Goal: Task Accomplishment & Management: Manage account settings

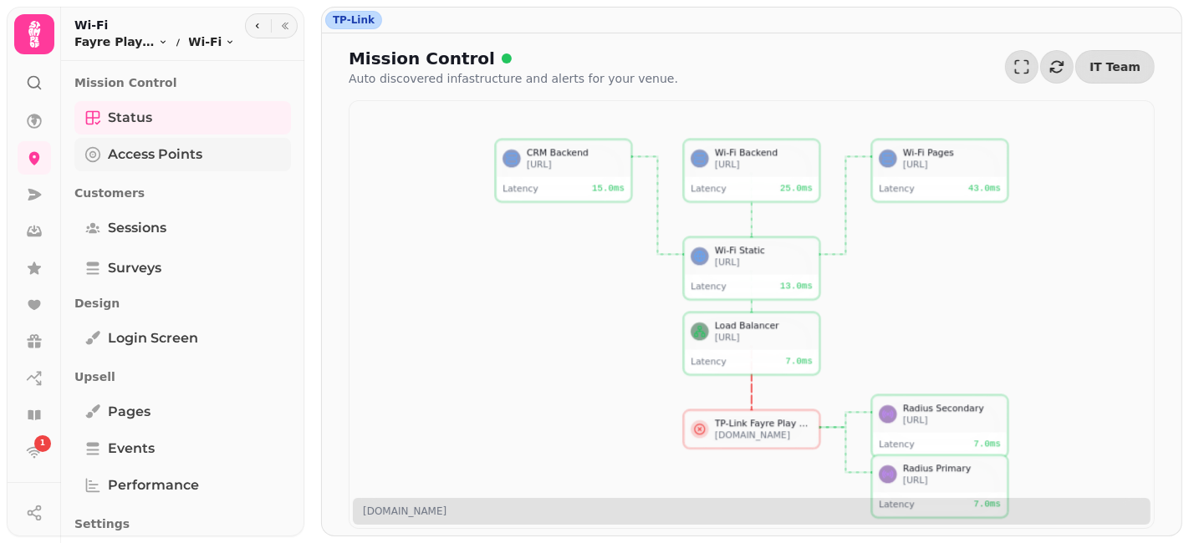
click at [139, 158] on span "Access Points" at bounding box center [155, 155] width 94 height 20
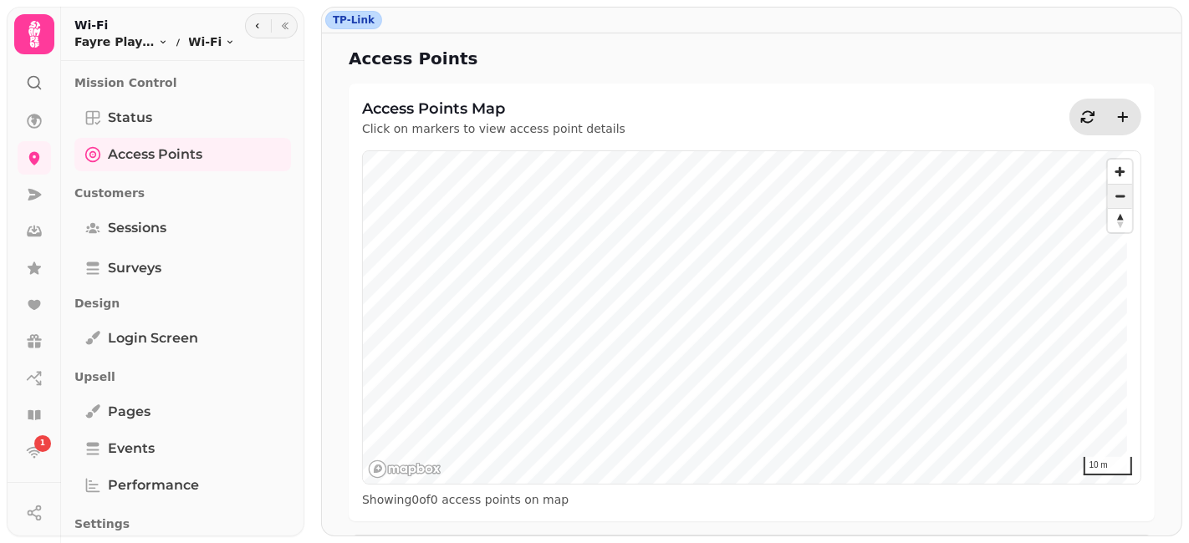
click at [1108, 191] on span "Zoom out" at bounding box center [1120, 196] width 24 height 23
click at [197, 123] on link "Status" at bounding box center [182, 117] width 217 height 33
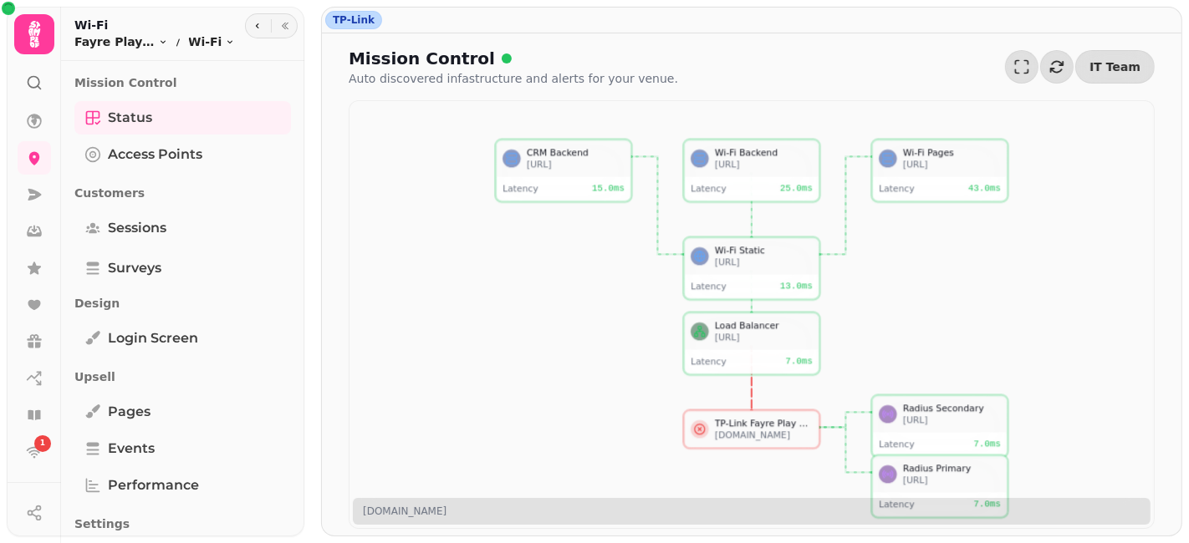
click at [698, 428] on icon at bounding box center [699, 429] width 3 height 3
click at [644, 419] on icon at bounding box center [752, 315] width 512 height 350
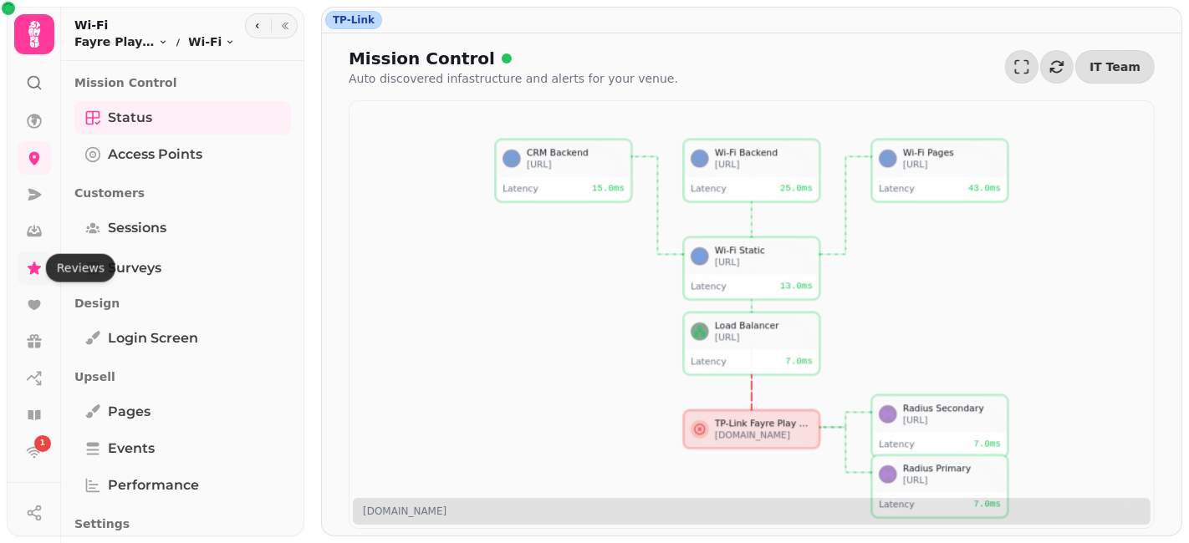
click at [28, 273] on icon at bounding box center [34, 268] width 17 height 17
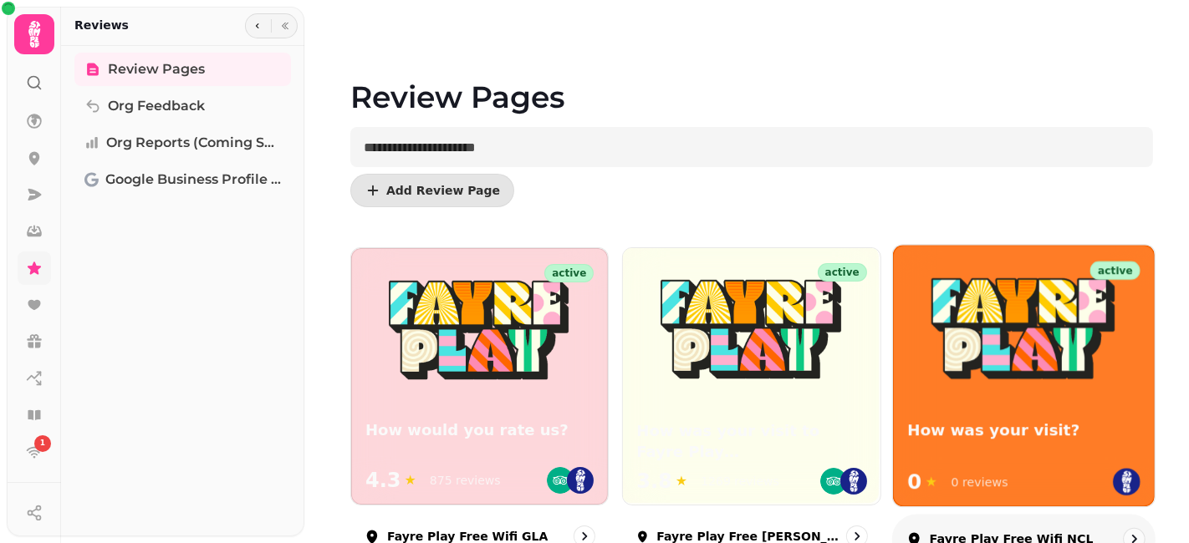
scroll to position [135, 0]
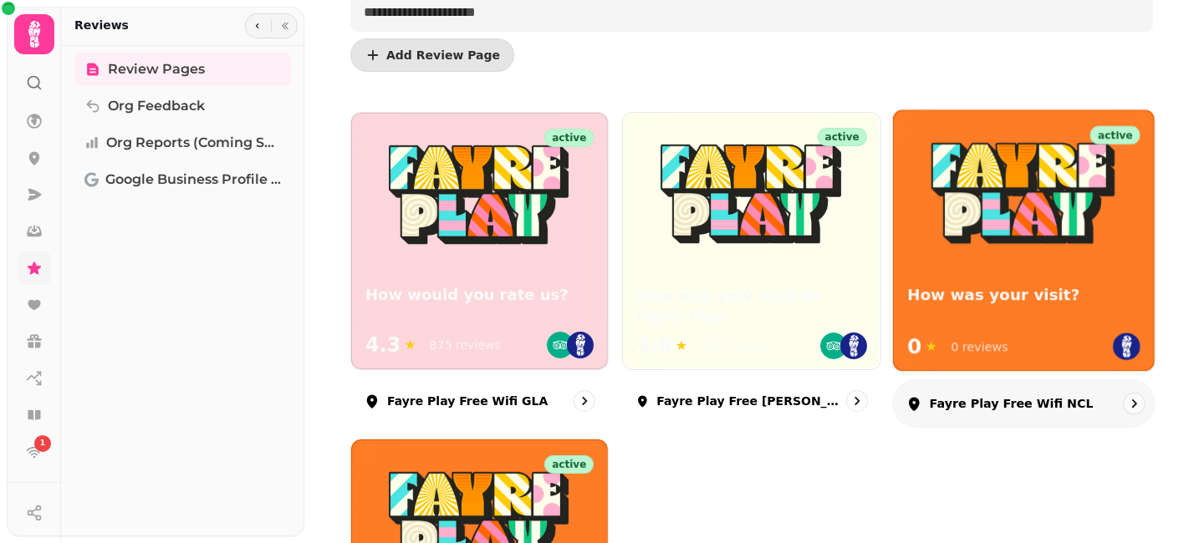
click at [1097, 415] on div "Fayre Play Free Wifi NCL" at bounding box center [1024, 404] width 264 height 49
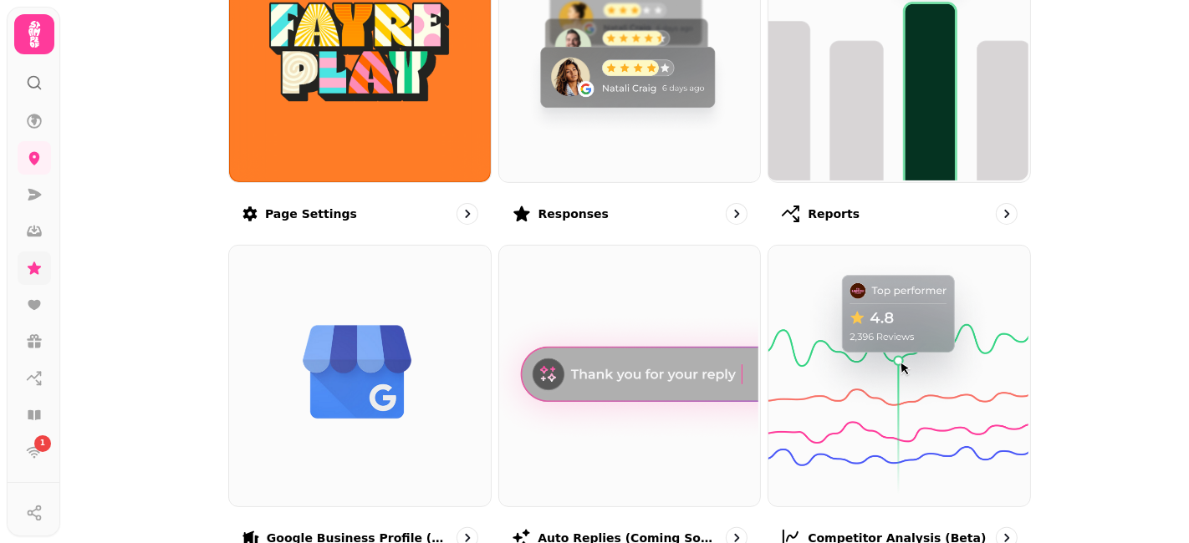
scroll to position [278, 0]
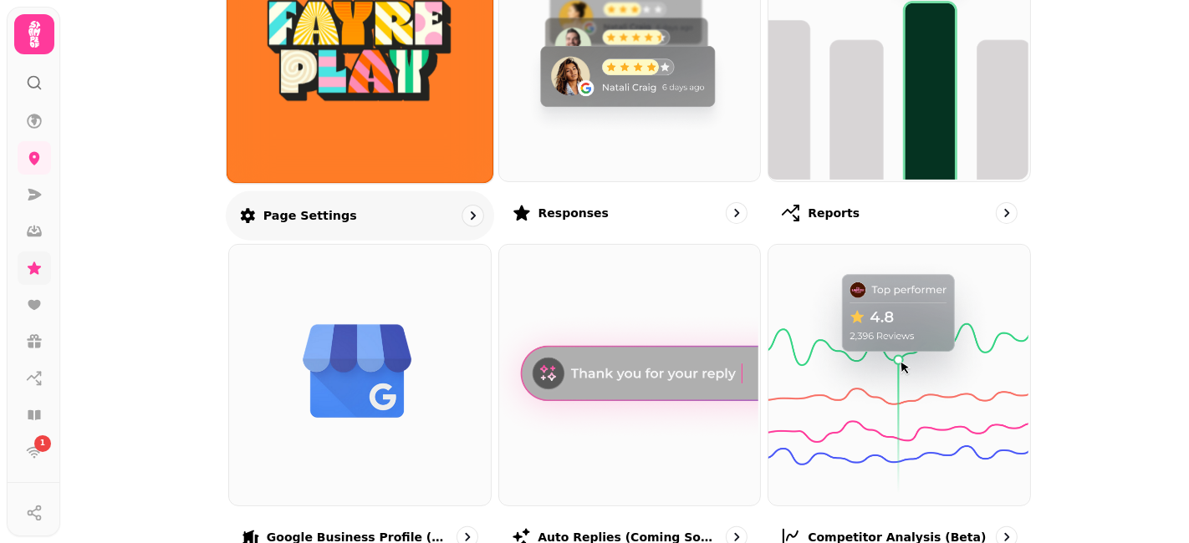
click at [458, 222] on div at bounding box center [469, 216] width 23 height 23
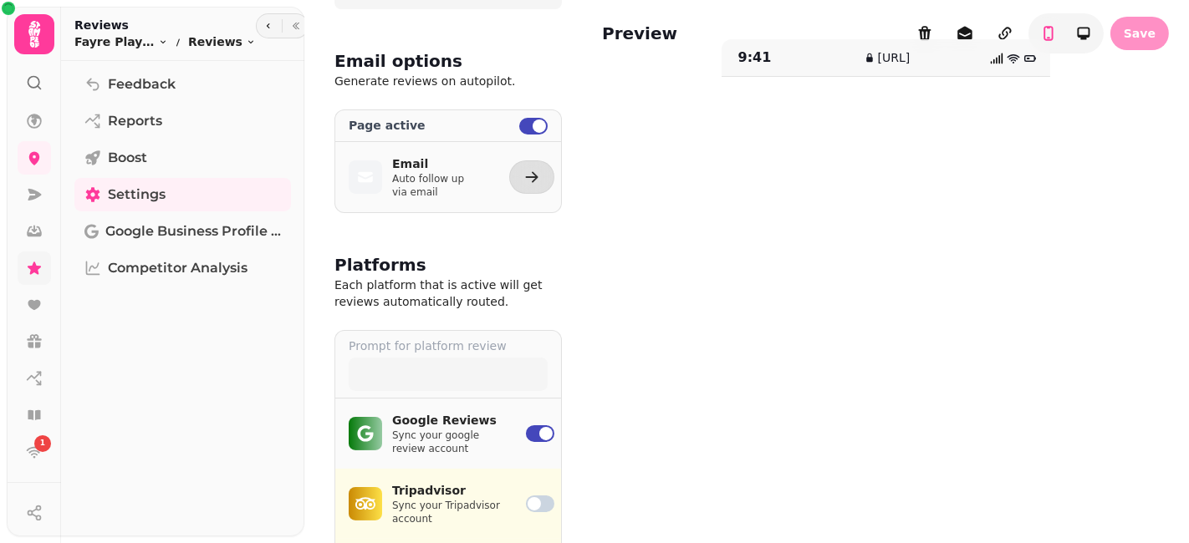
scroll to position [95, 0]
click at [513, 173] on button "button" at bounding box center [531, 176] width 45 height 33
select select "**********"
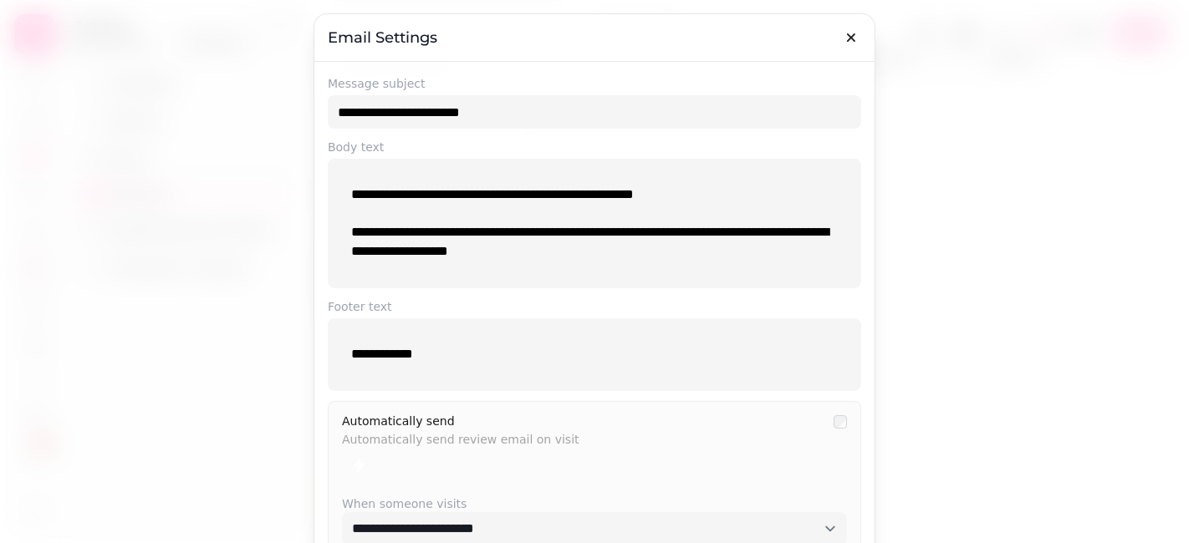
click at [208, 232] on div at bounding box center [594, 271] width 1189 height 543
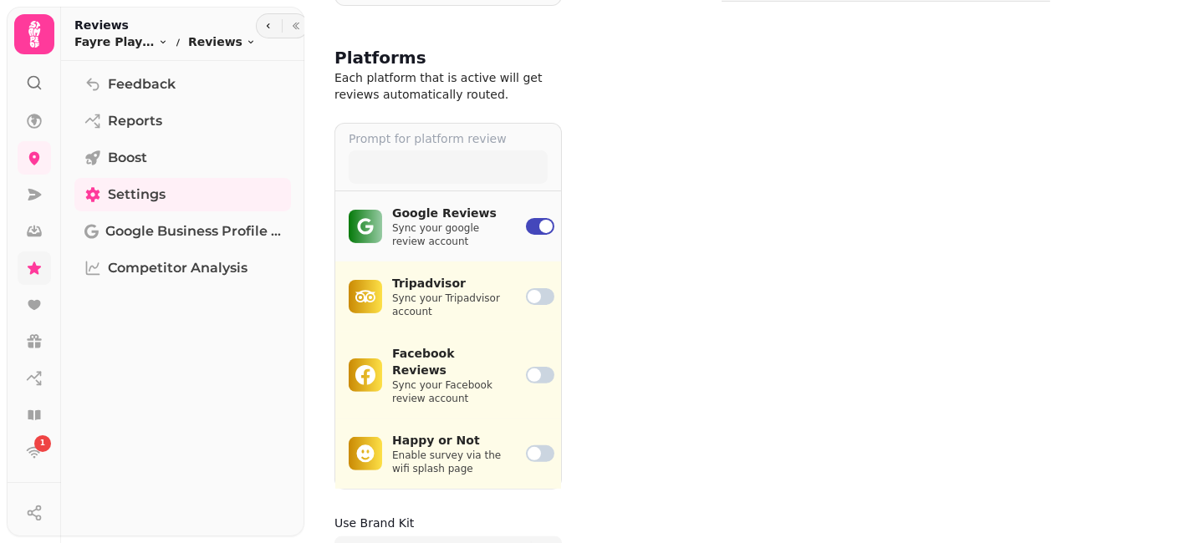
scroll to position [291, 0]
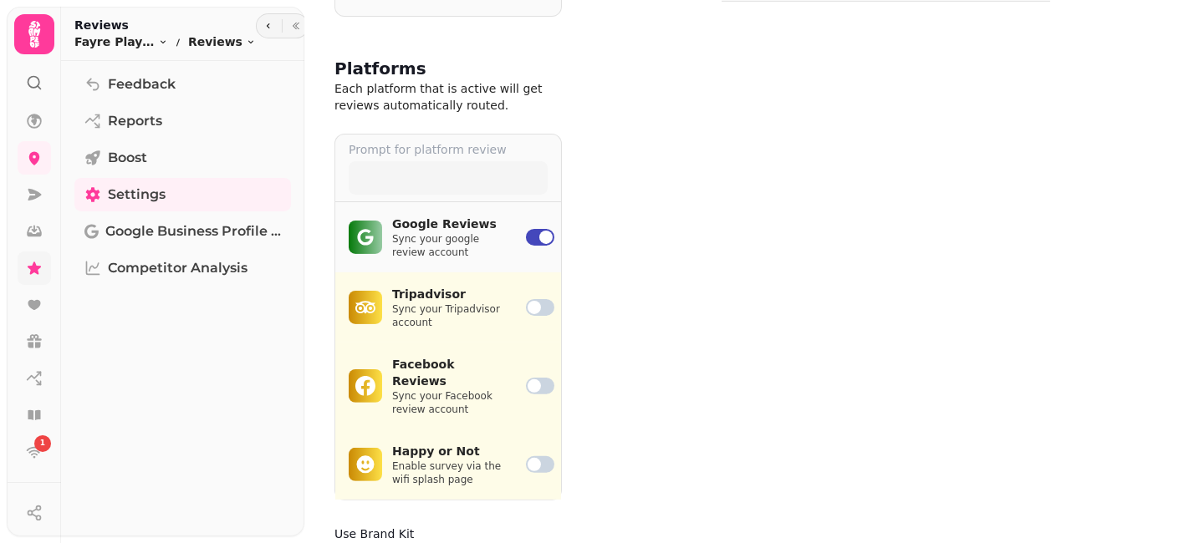
click at [548, 311] on span at bounding box center [540, 307] width 28 height 17
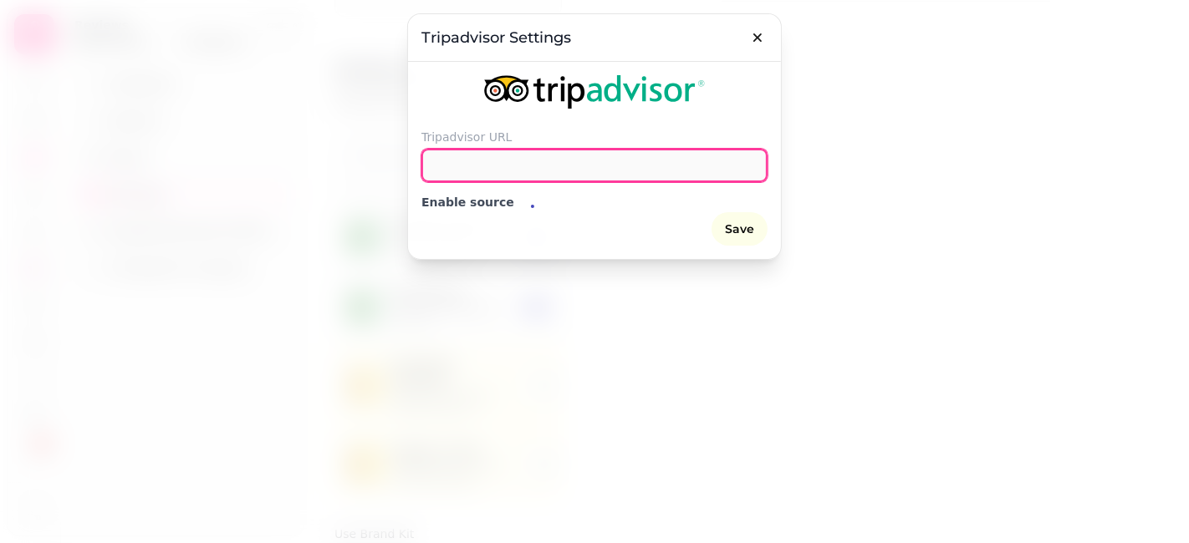
click at [514, 168] on input "url" at bounding box center [594, 165] width 346 height 33
paste input "**********"
type input "**********"
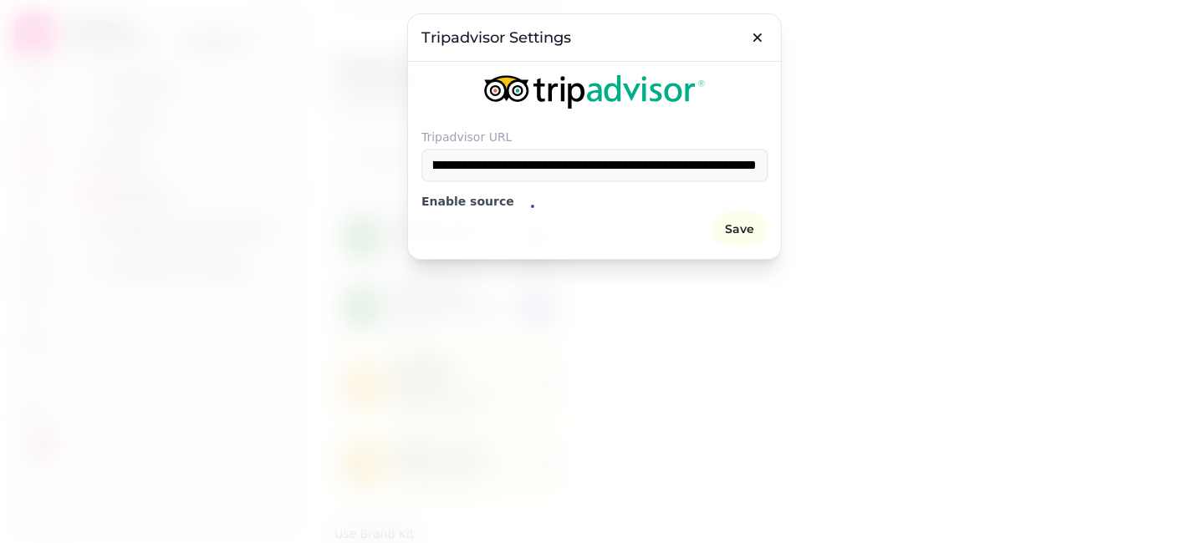
click at [749, 235] on span "Save" at bounding box center [739, 229] width 29 height 12
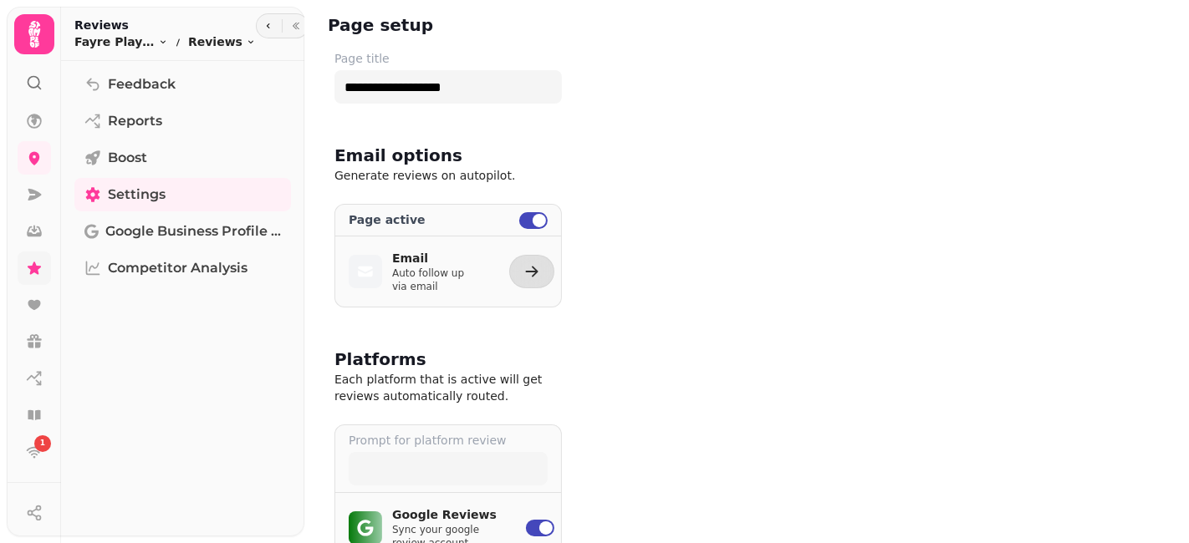
scroll to position [639, 0]
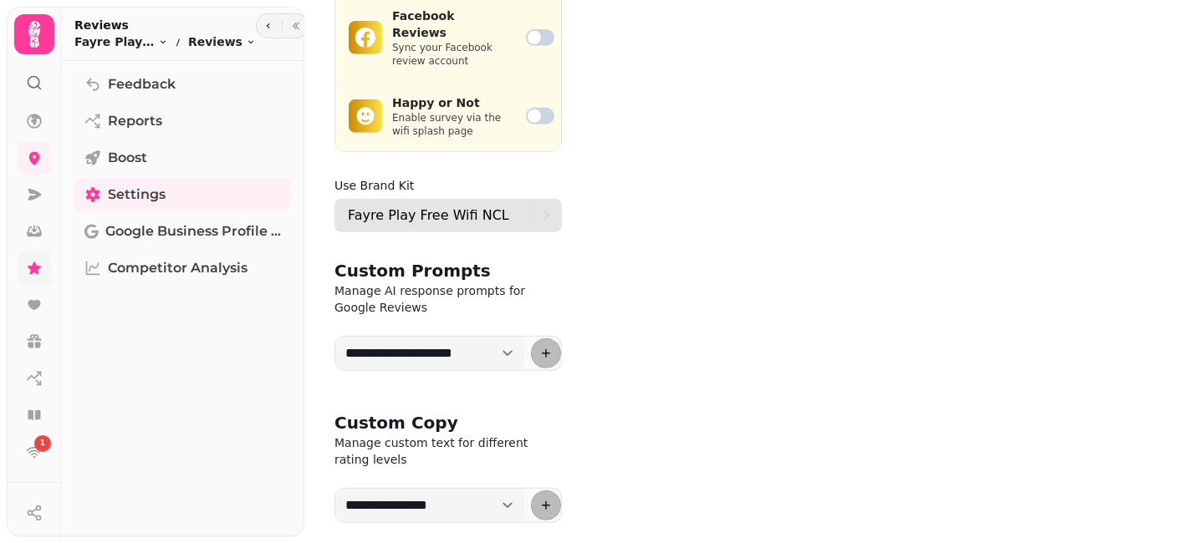
click at [405, 206] on p "Fayre Play Free Wifi NCL" at bounding box center [428, 216] width 161 height 20
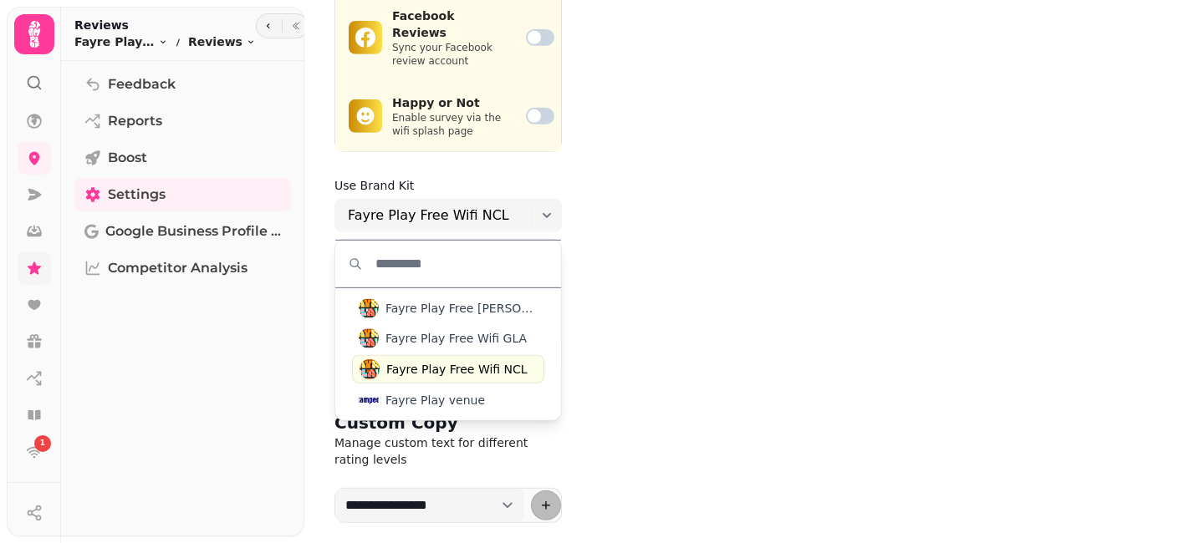
click at [411, 361] on span "Fayre Play Free Wifi NCL" at bounding box center [456, 369] width 141 height 17
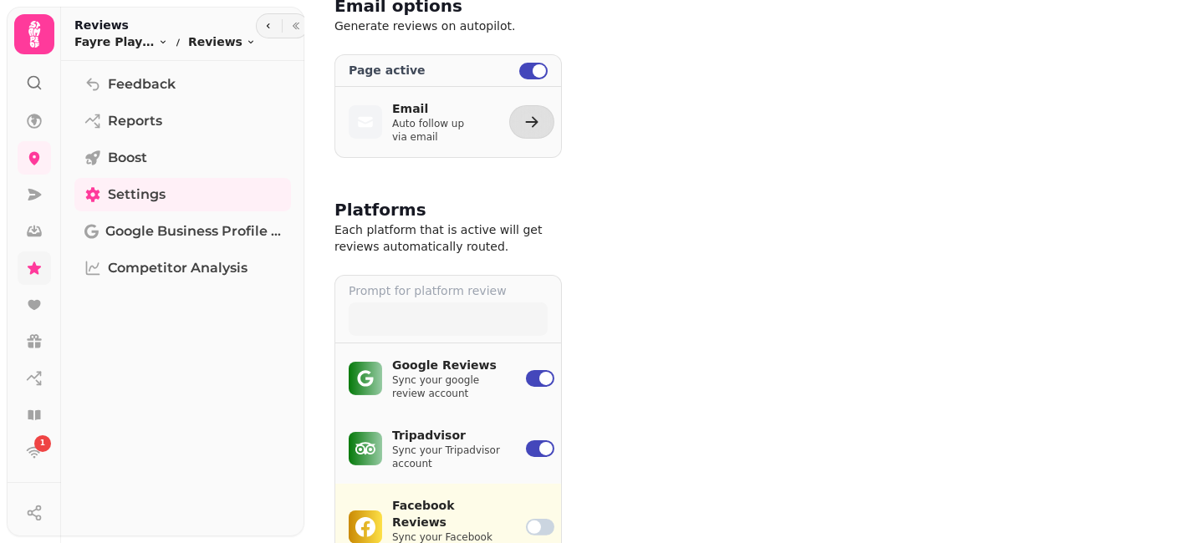
scroll to position [148, 0]
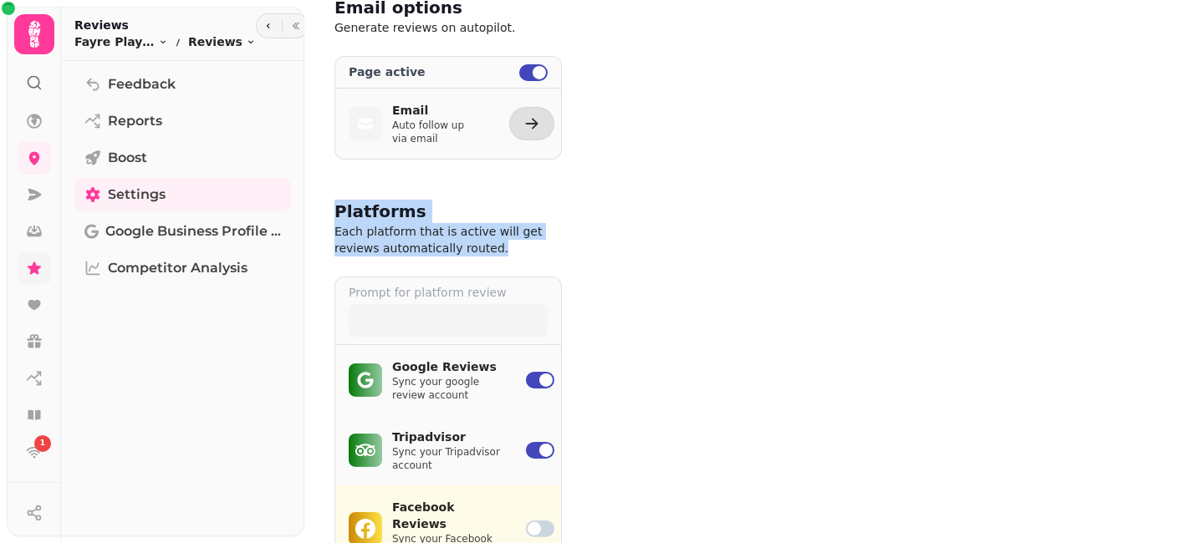
drag, startPoint x: 334, startPoint y: 208, endPoint x: 468, endPoint y: 244, distance: 138.5
click at [468, 244] on div "Platforms Each platform that is active will get reviews automatically routed." at bounding box center [447, 228] width 227 height 57
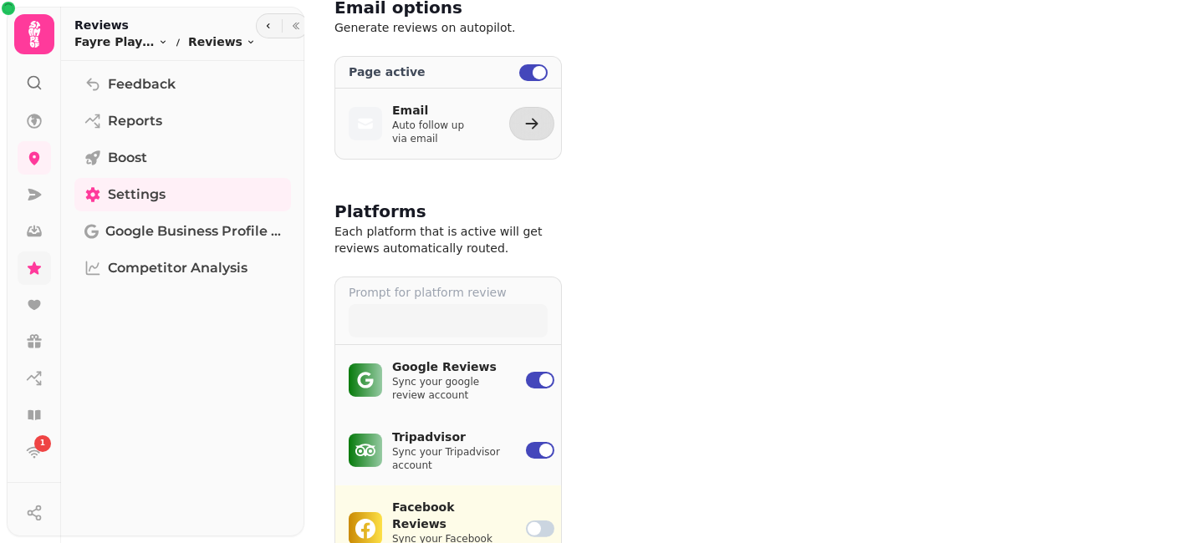
click at [602, 232] on div "9:41 [URL]" at bounding box center [885, 147] width 567 height 517
